Goal: Task Accomplishment & Management: Manage account settings

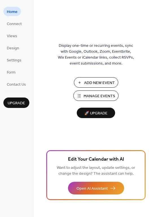
click at [92, 96] on span "Manage Events" at bounding box center [100, 96] width 32 height 6
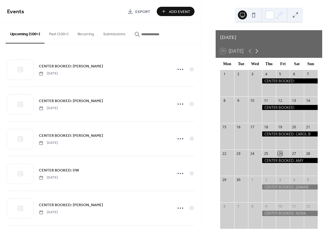
click at [259, 48] on icon at bounding box center [257, 51] width 7 height 7
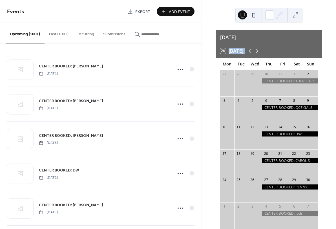
click at [259, 48] on icon at bounding box center [257, 51] width 7 height 7
click at [249, 48] on icon at bounding box center [250, 51] width 7 height 7
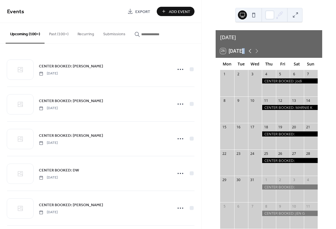
click at [252, 48] on icon at bounding box center [250, 51] width 7 height 7
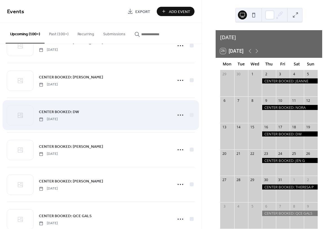
scroll to position [60, 0]
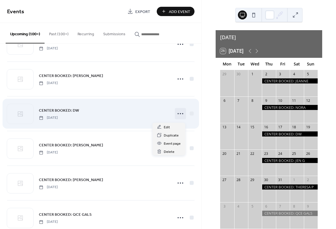
click at [179, 115] on icon at bounding box center [180, 113] width 9 height 9
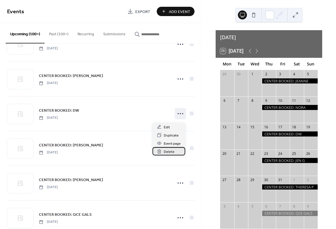
click at [159, 151] on icon at bounding box center [159, 151] width 5 height 5
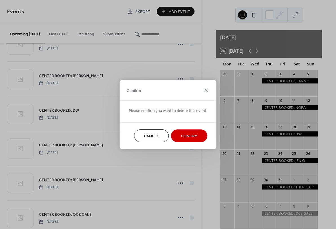
click at [186, 134] on span "Confirm" at bounding box center [189, 137] width 17 height 6
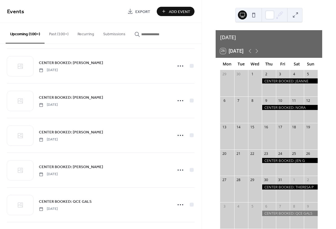
scroll to position [4, 0]
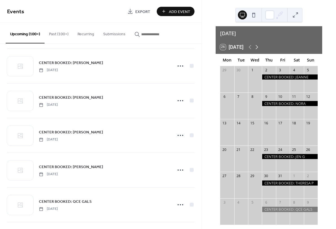
click at [259, 44] on icon at bounding box center [257, 47] width 7 height 7
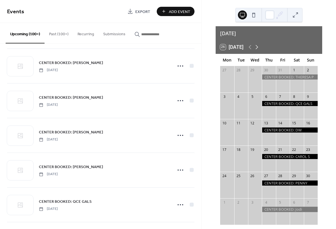
click at [259, 44] on icon at bounding box center [257, 47] width 7 height 7
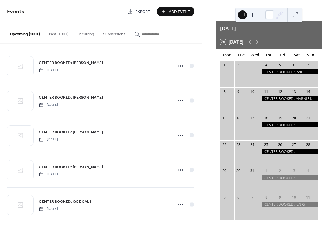
scroll to position [10, 0]
click at [259, 40] on icon at bounding box center [257, 42] width 3 height 4
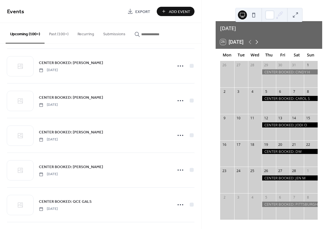
click at [259, 40] on icon at bounding box center [257, 42] width 3 height 4
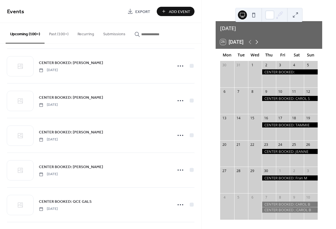
click at [259, 40] on icon at bounding box center [257, 42] width 3 height 4
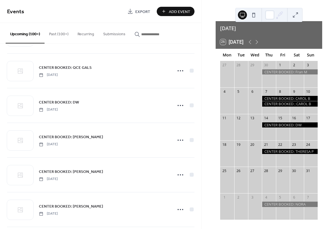
scroll to position [173, 0]
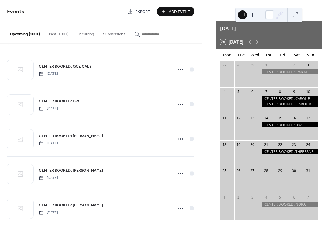
click at [264, 96] on div at bounding box center [290, 98] width 56 height 5
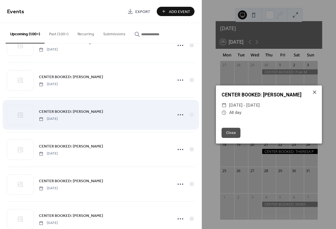
scroll to position [963, 0]
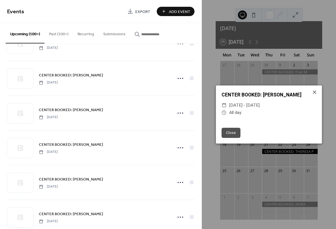
click at [316, 93] on icon at bounding box center [314, 92] width 3 height 3
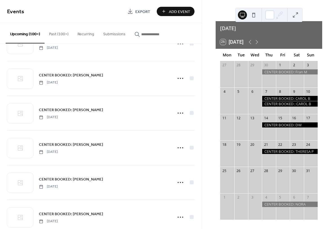
scroll to position [7, 0]
